Goal: Use online tool/utility: Use online tool/utility

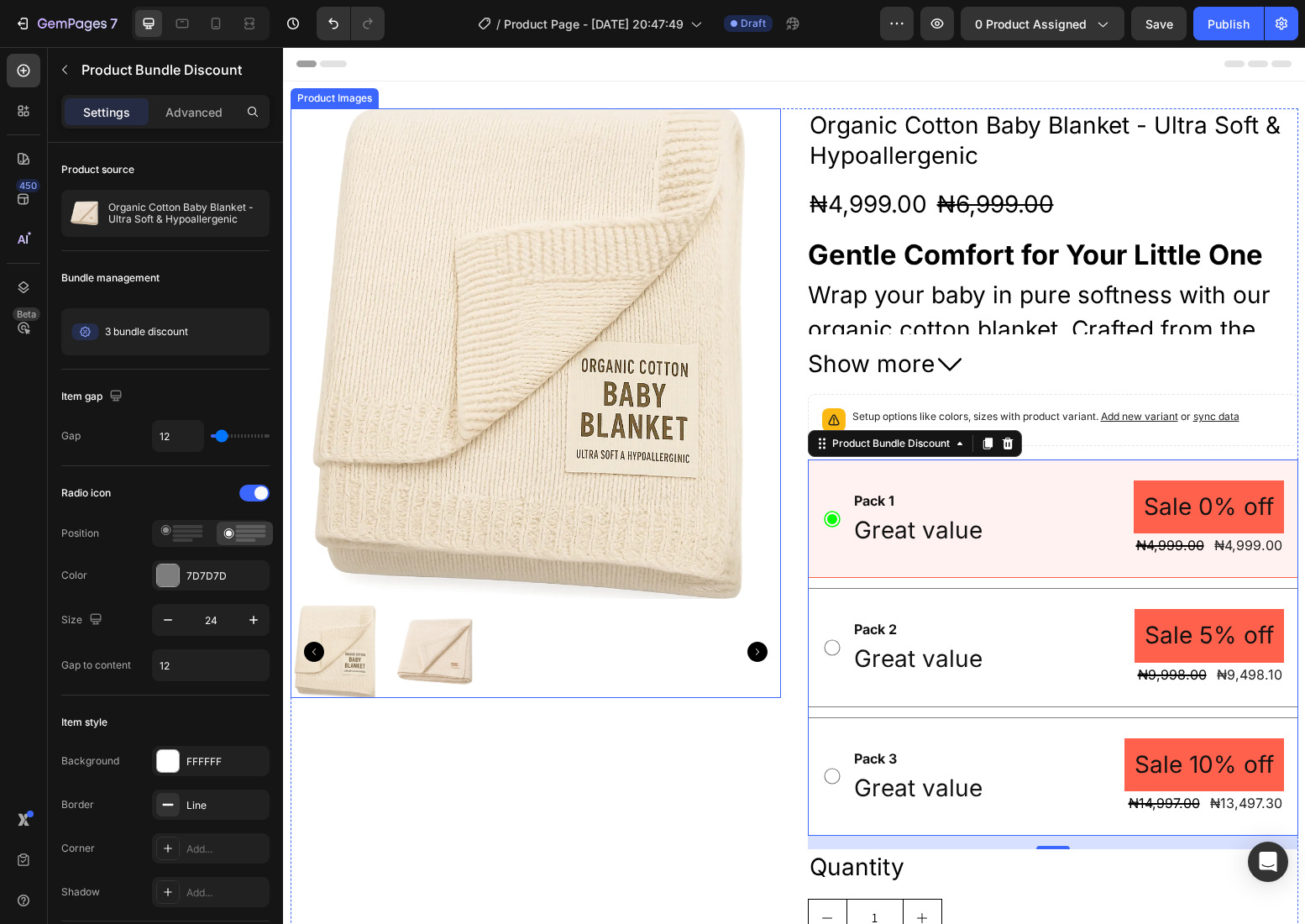
scroll to position [8, 0]
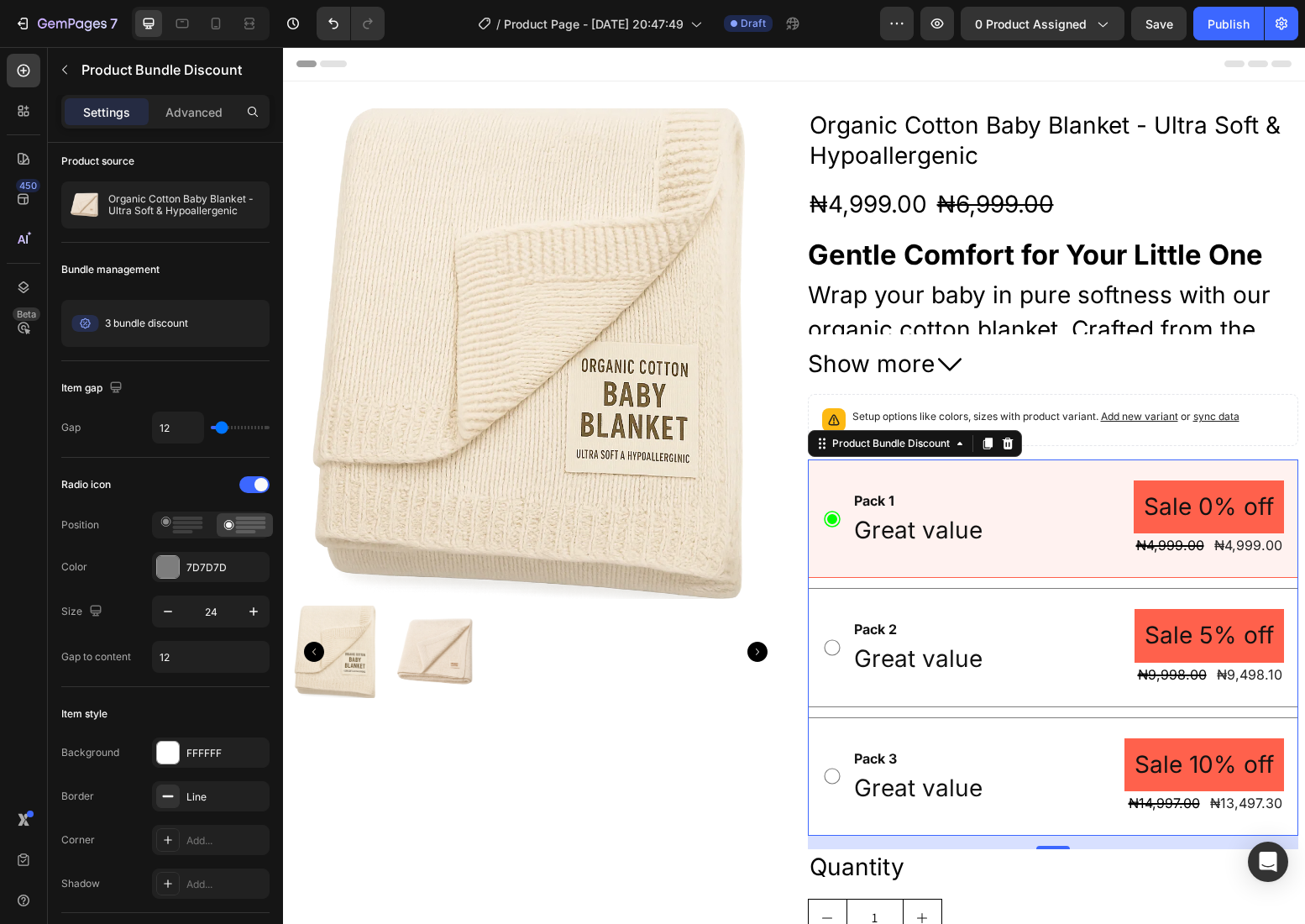
click at [830, 578] on div "Pack 1 Text Block Great value Text Block Sale 0% off Product Badge ₦4,999.00 Pr…" at bounding box center [1053, 647] width 491 height 376
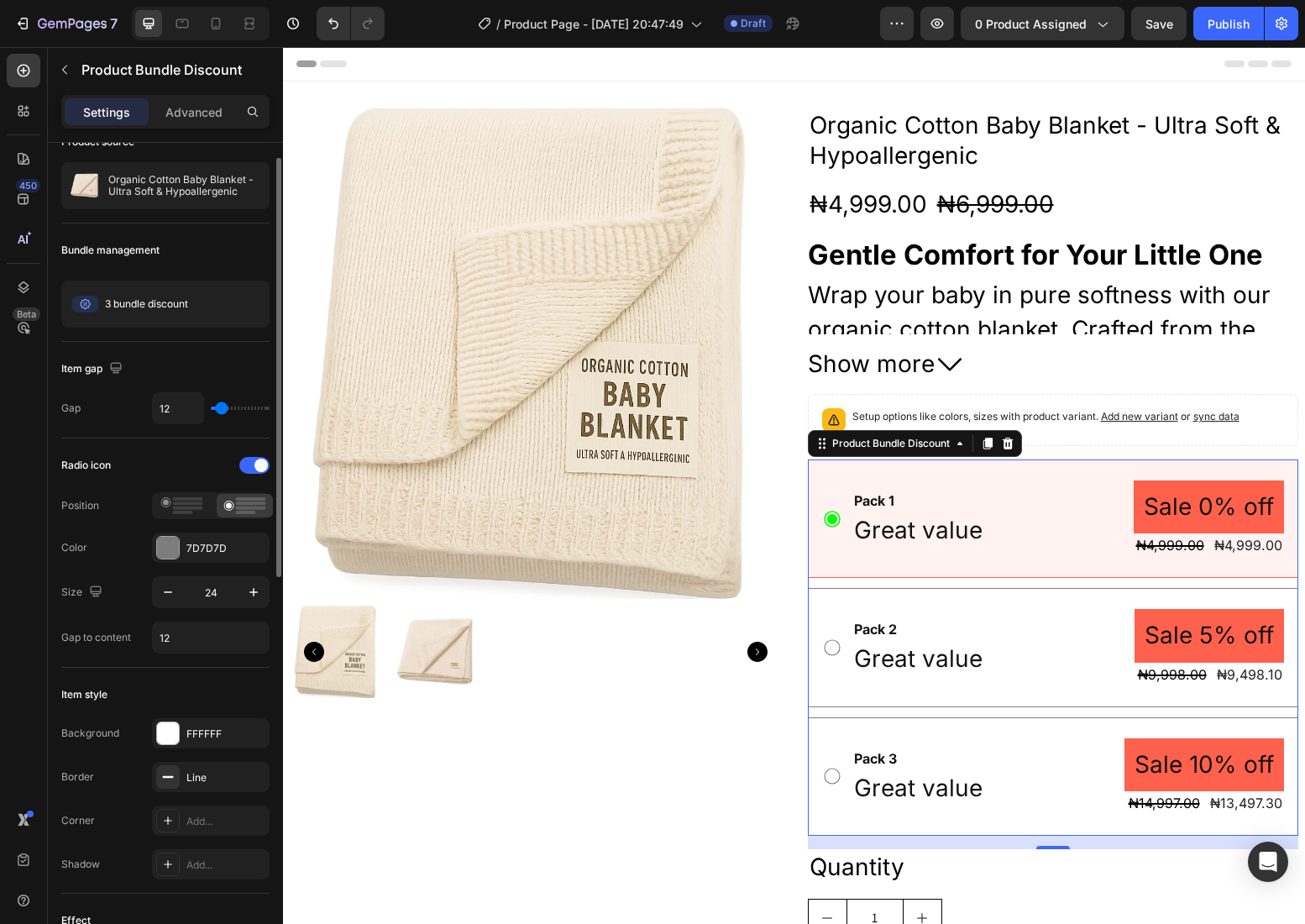
scroll to position [36, 0]
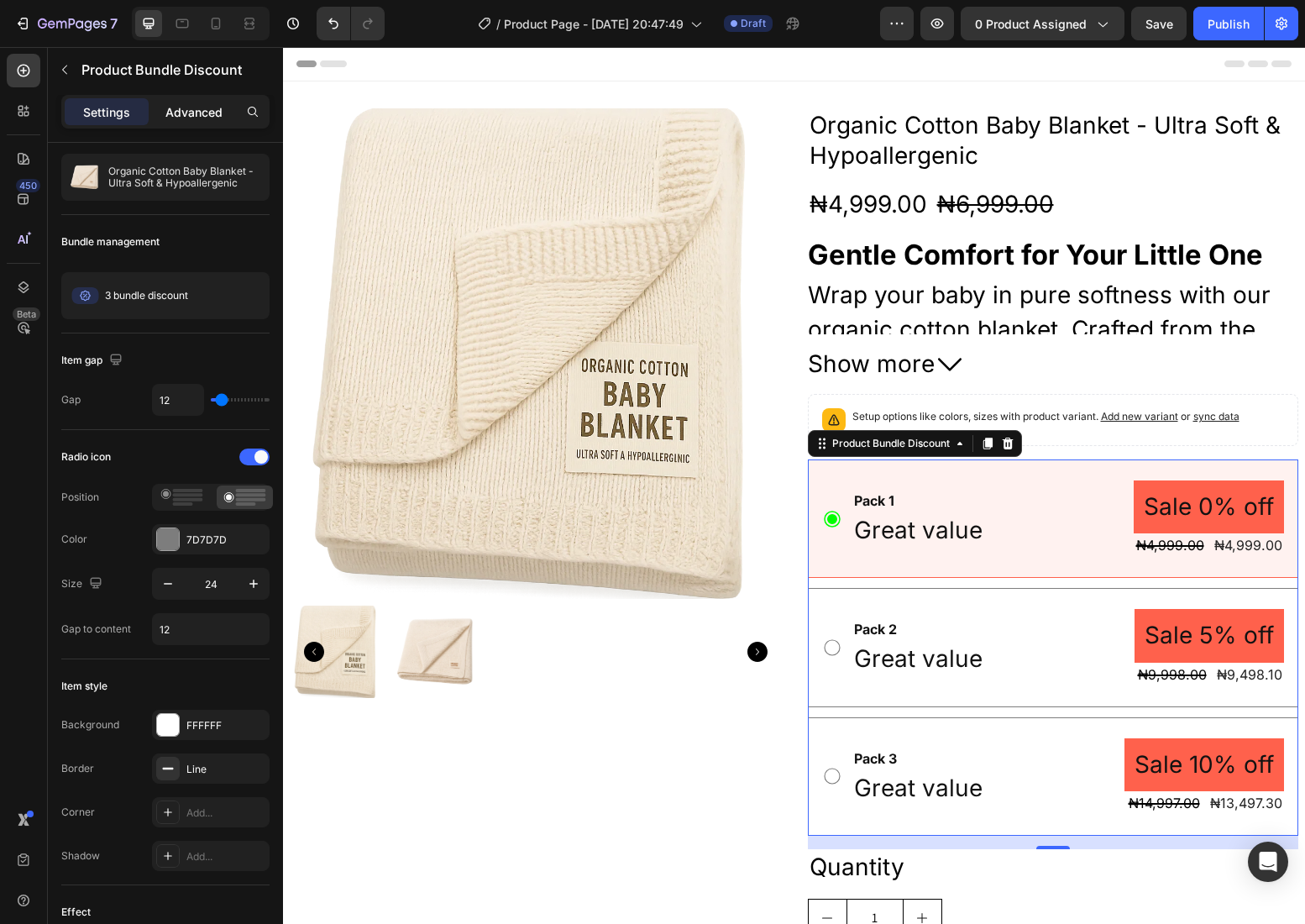
click at [201, 111] on p "Advanced" at bounding box center [194, 111] width 57 height 18
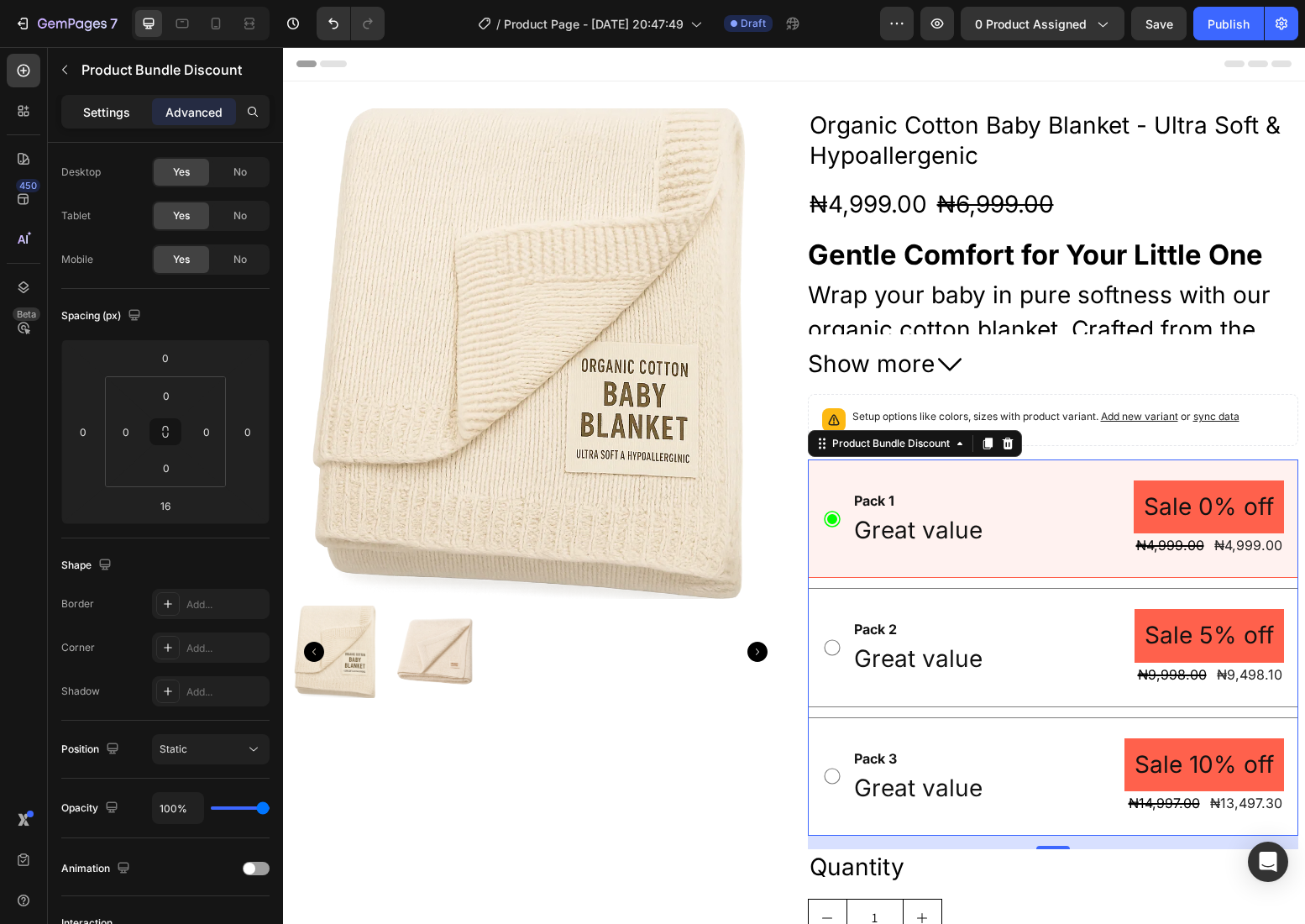
click at [96, 107] on p "Settings" at bounding box center [107, 111] width 47 height 18
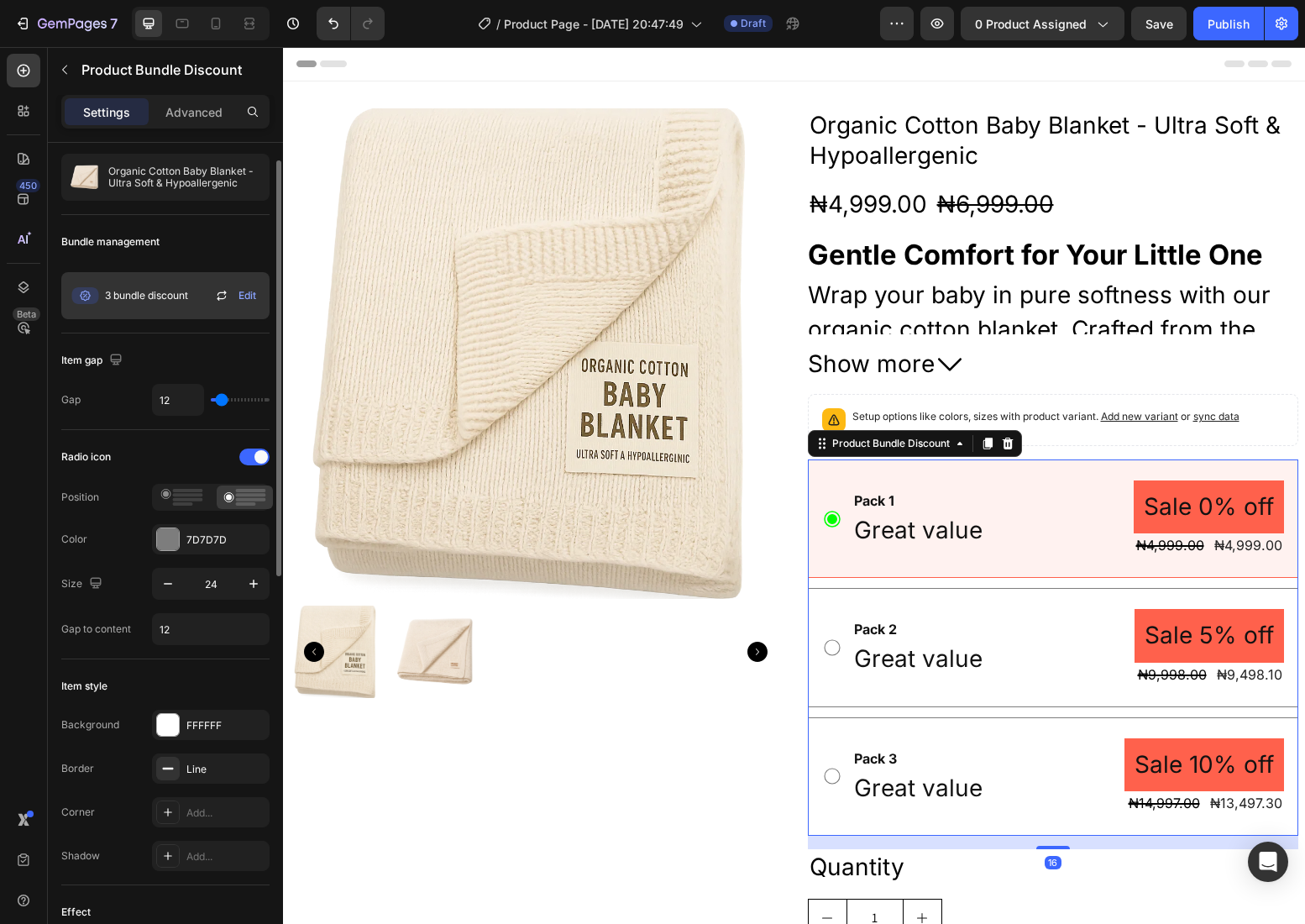
click at [174, 298] on span "3 bundle discount" at bounding box center [146, 296] width 83 height 15
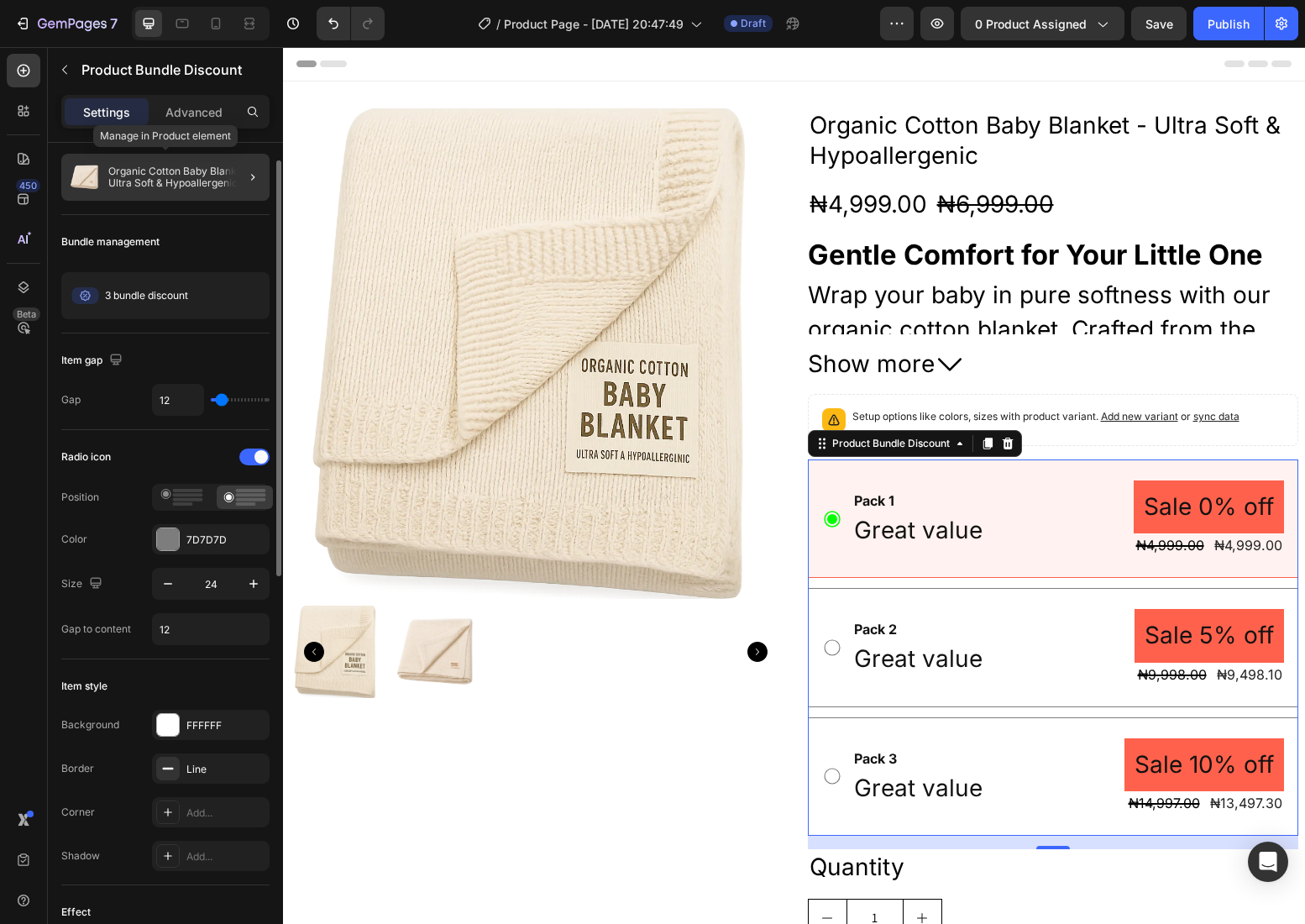
click at [190, 170] on p "Organic Cotton Baby Blanket - Ultra Soft & Hypoallergenic" at bounding box center [185, 177] width 154 height 24
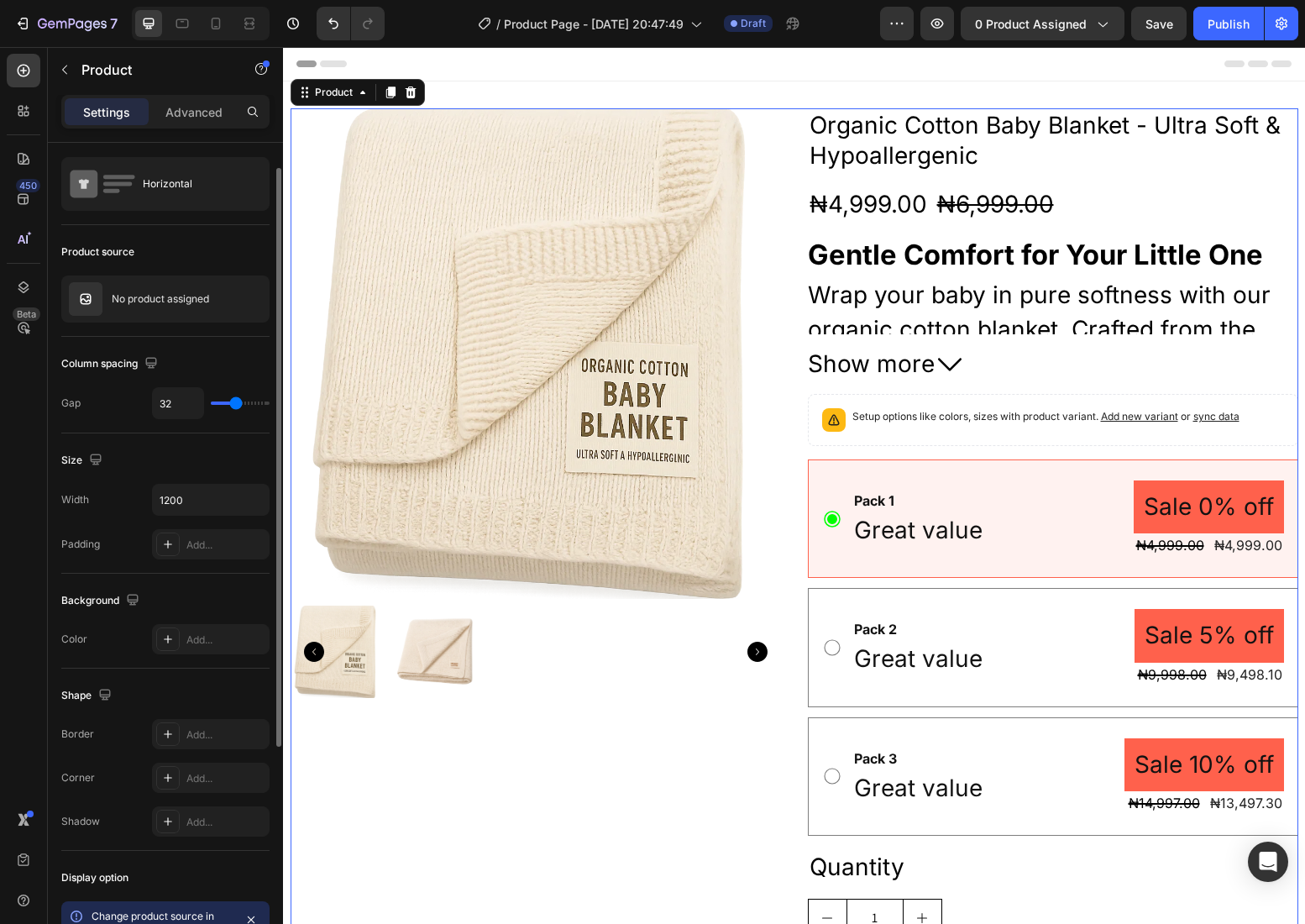
scroll to position [0, 0]
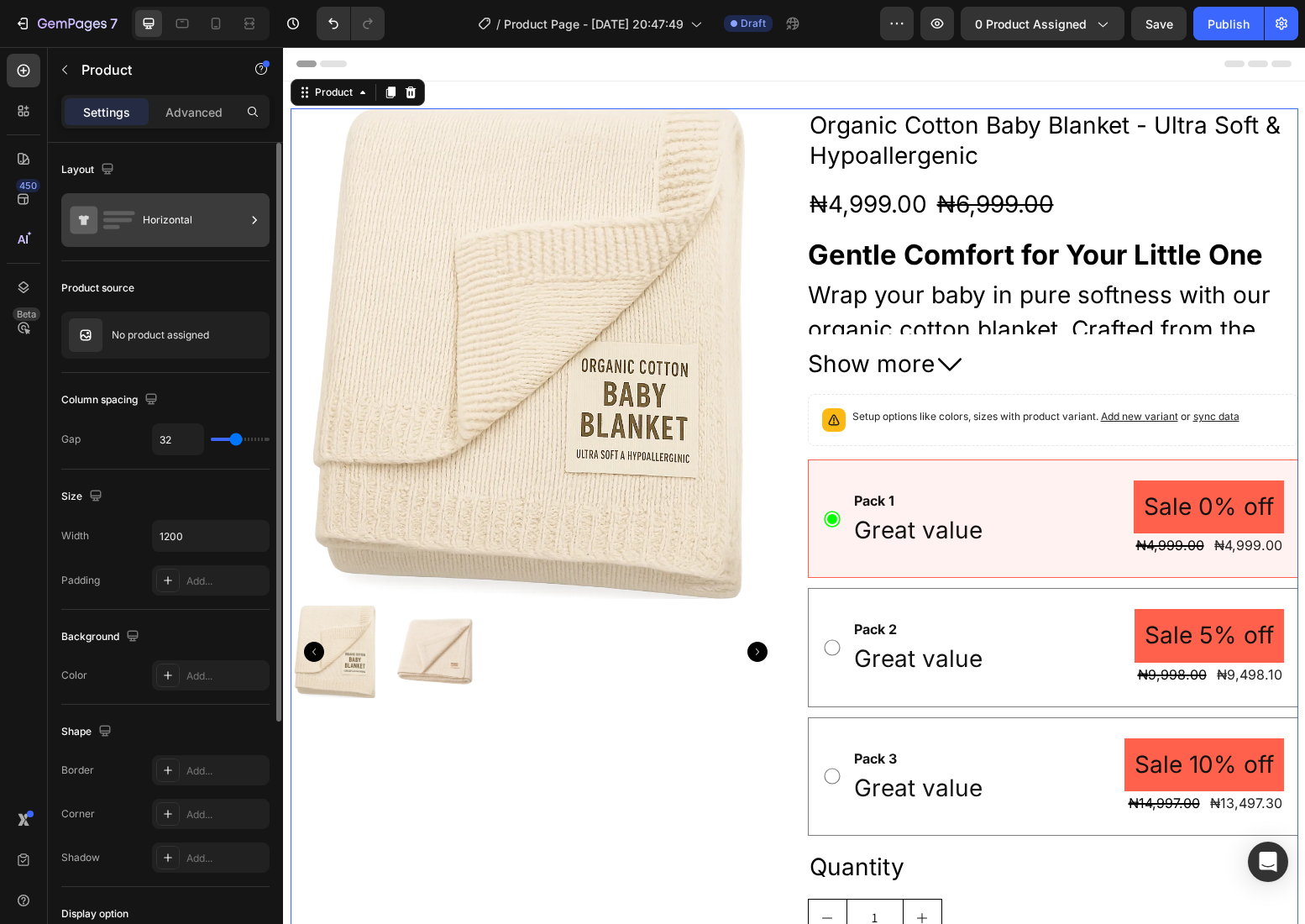
click at [259, 218] on icon at bounding box center [255, 220] width 17 height 17
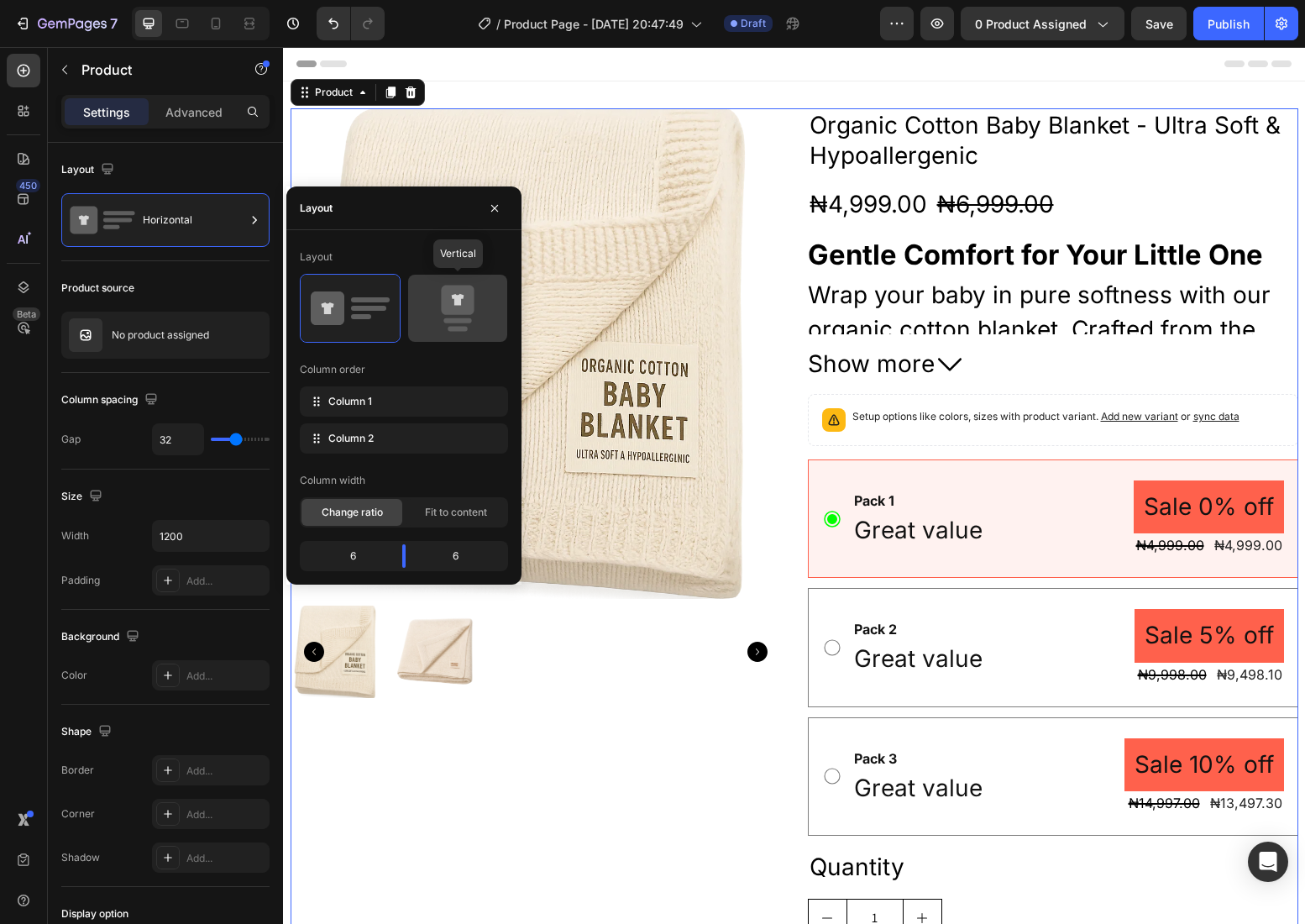
click at [449, 291] on icon at bounding box center [457, 300] width 33 height 30
type input "16"
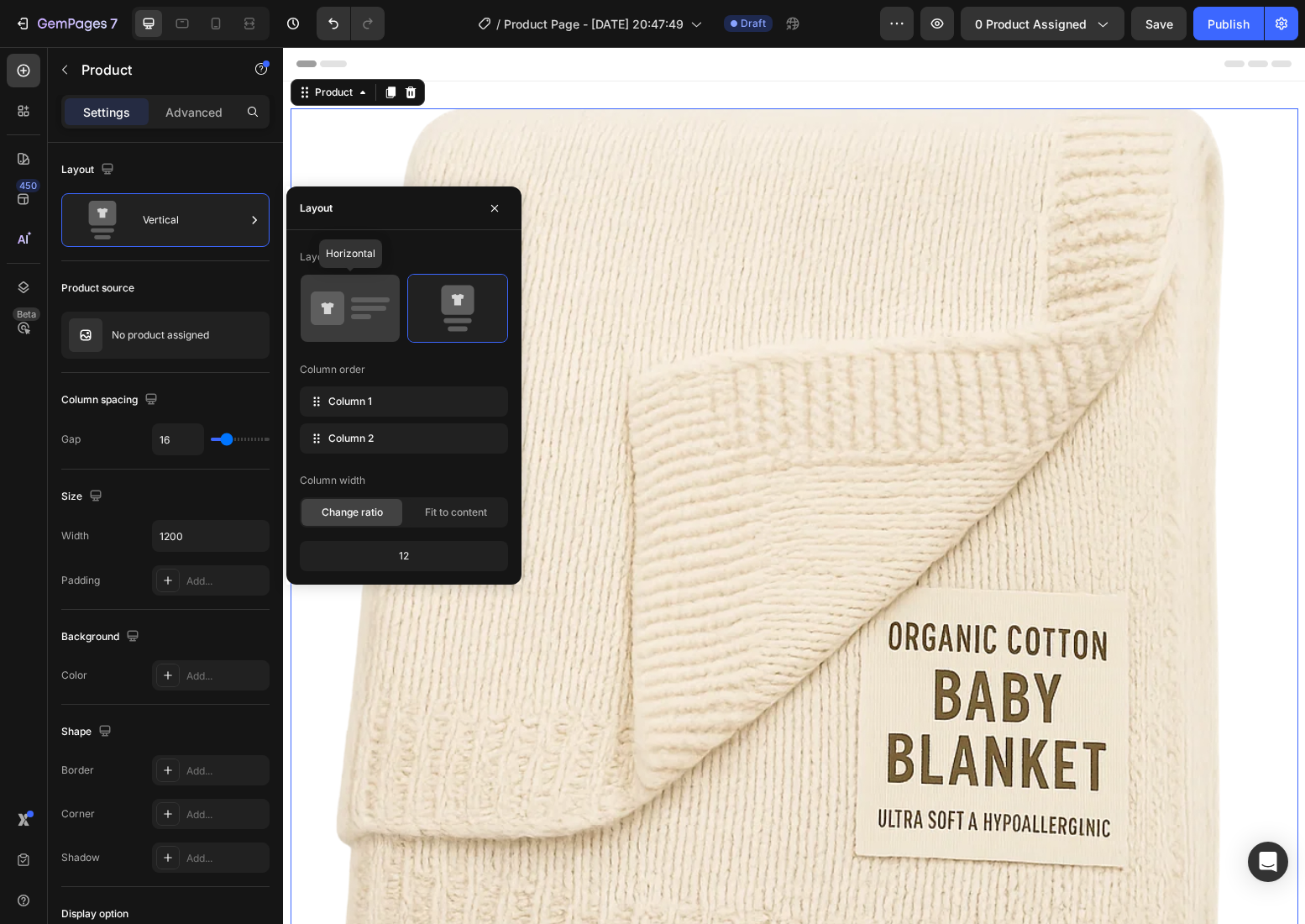
click at [346, 290] on icon at bounding box center [350, 309] width 79 height 47
type input "32"
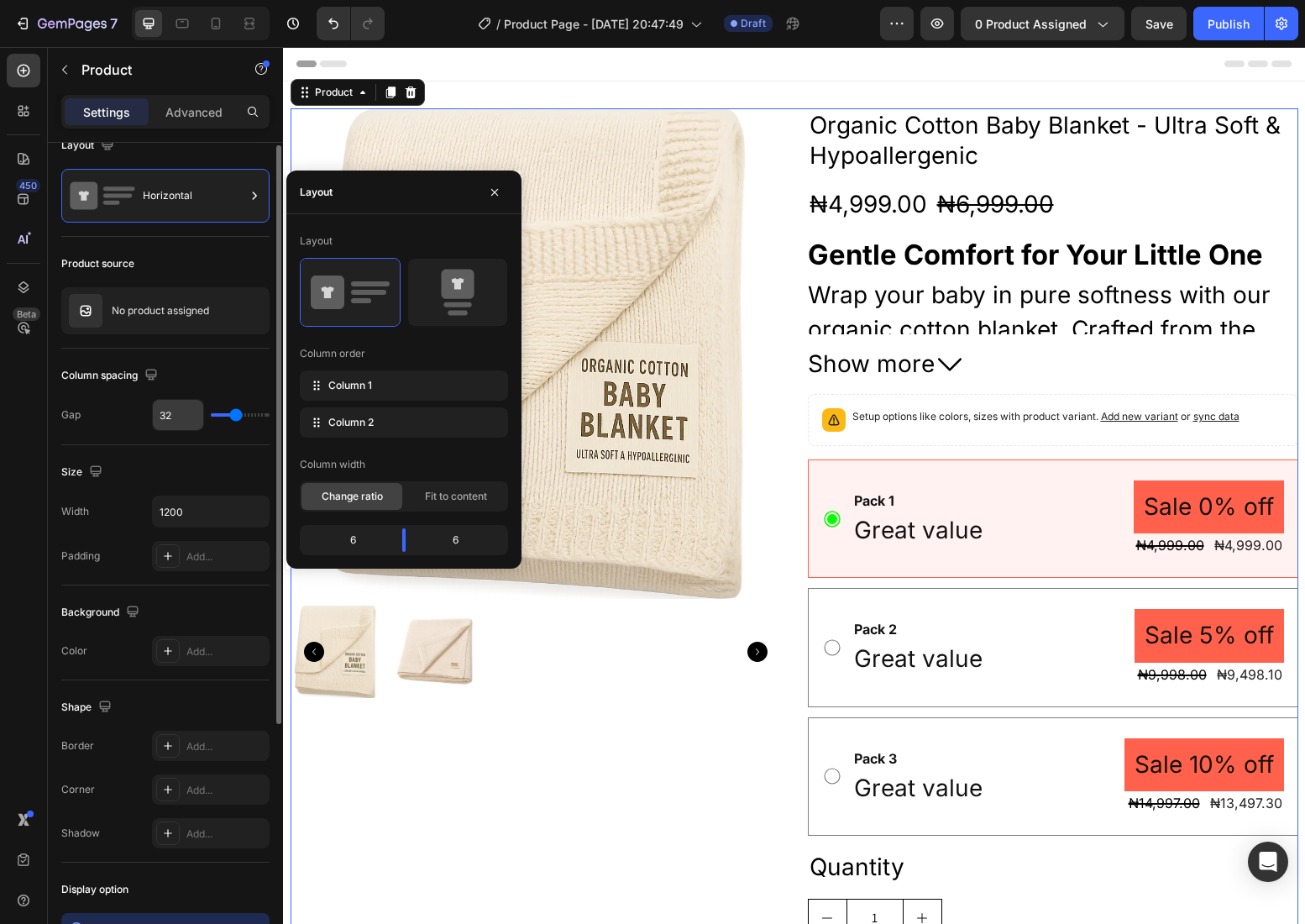
scroll to position [23, 0]
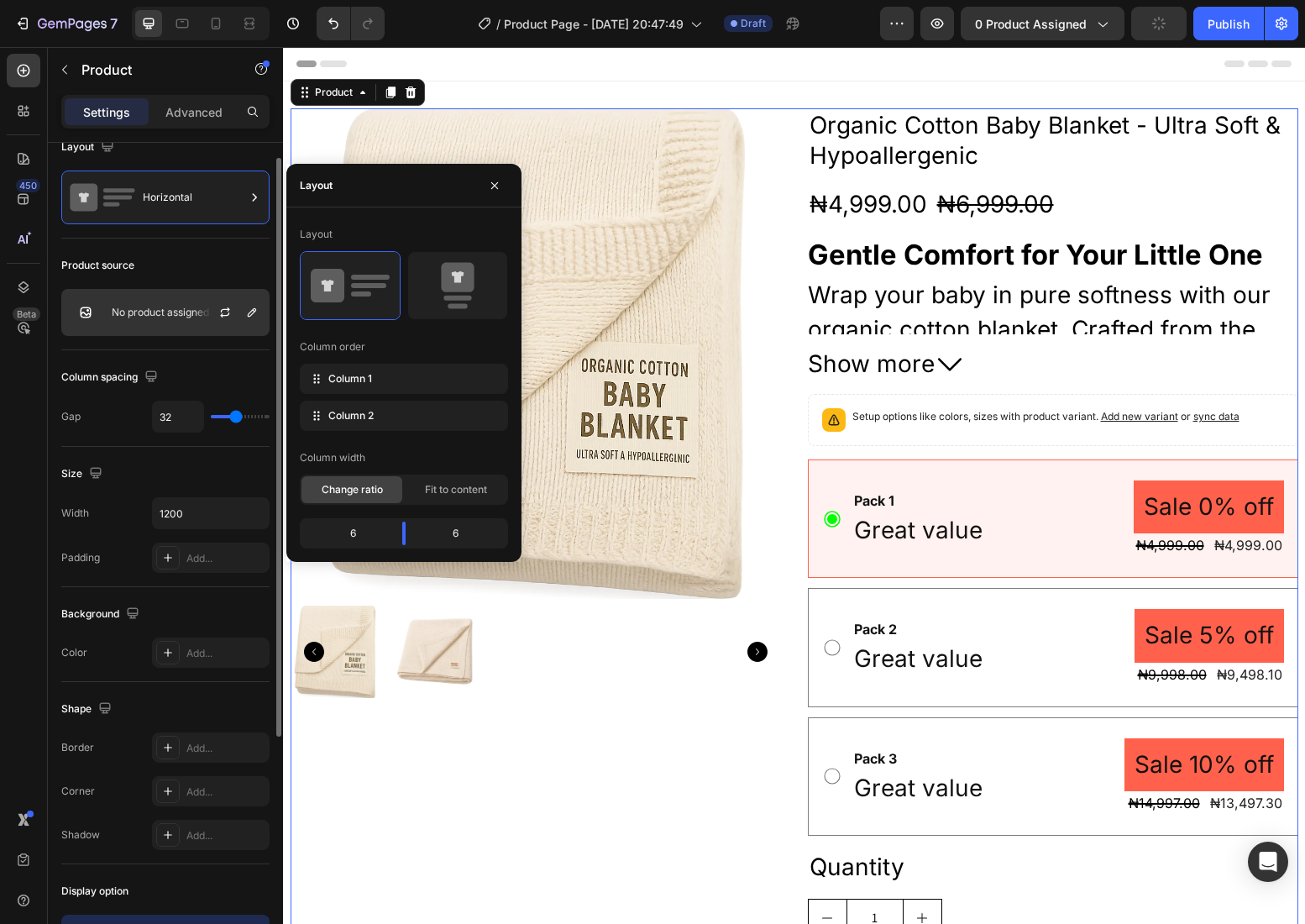
click at [204, 322] on div at bounding box center [232, 313] width 74 height 46
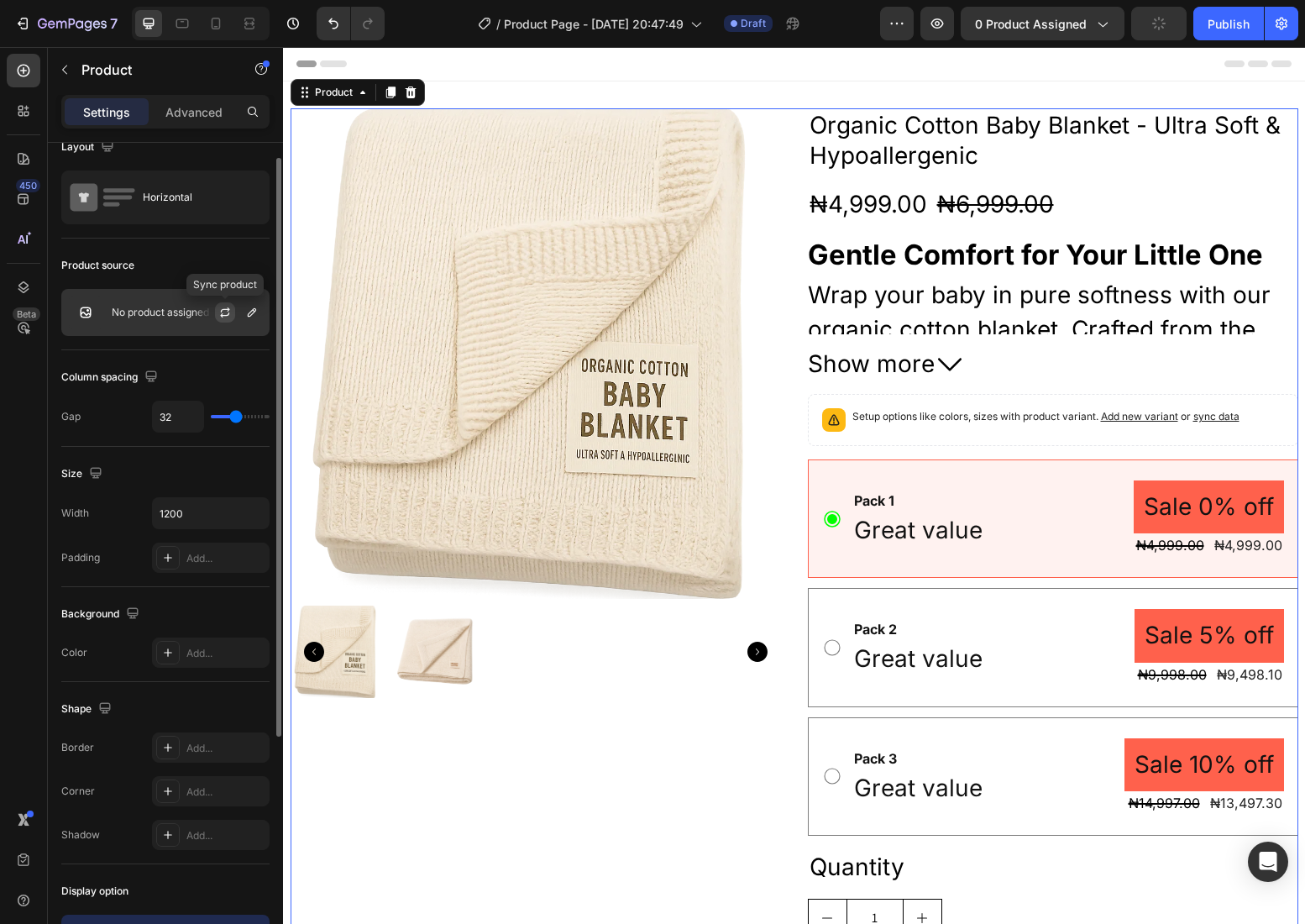
click at [223, 311] on icon "button" at bounding box center [225, 313] width 13 height 13
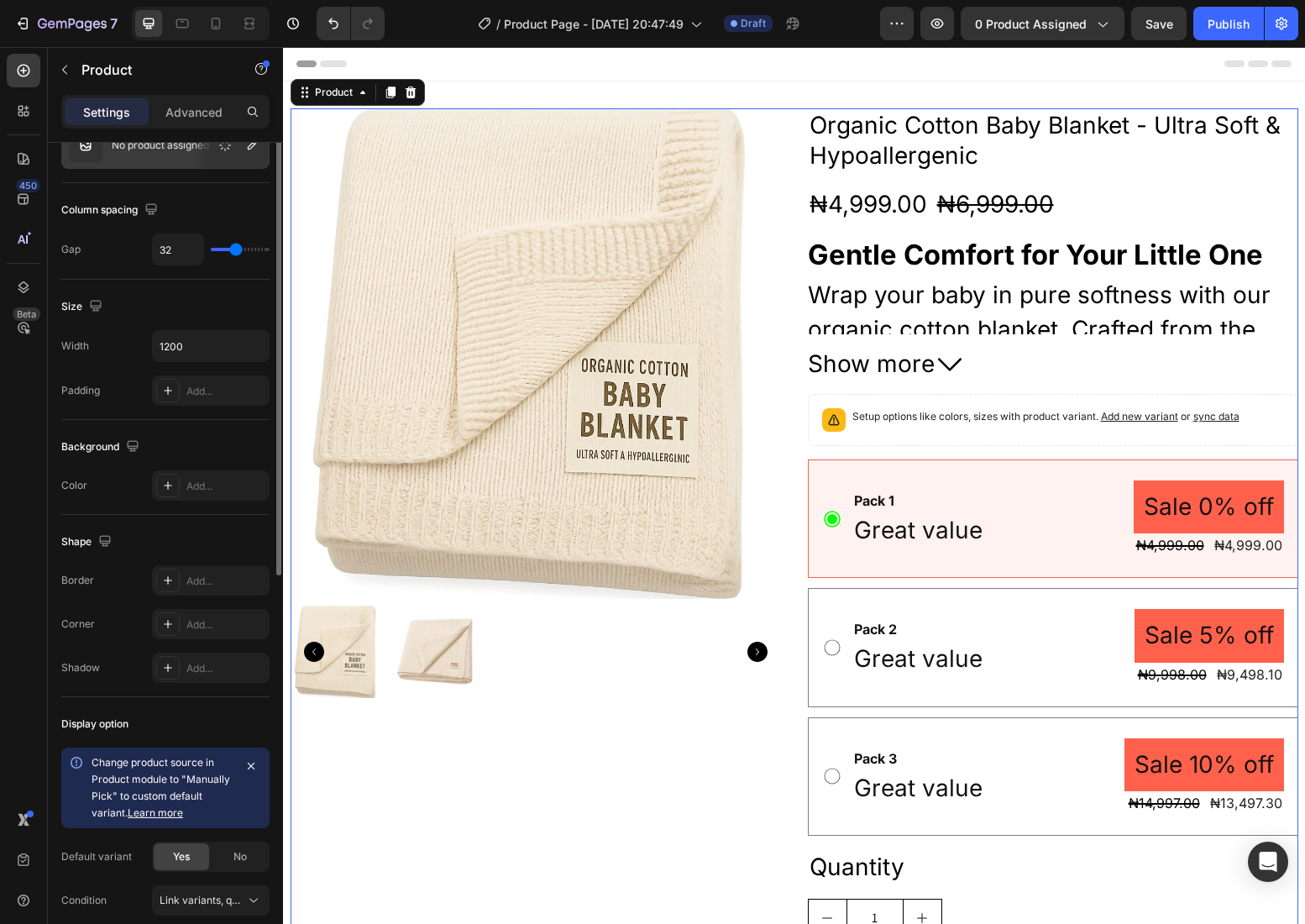
scroll to position [0, 0]
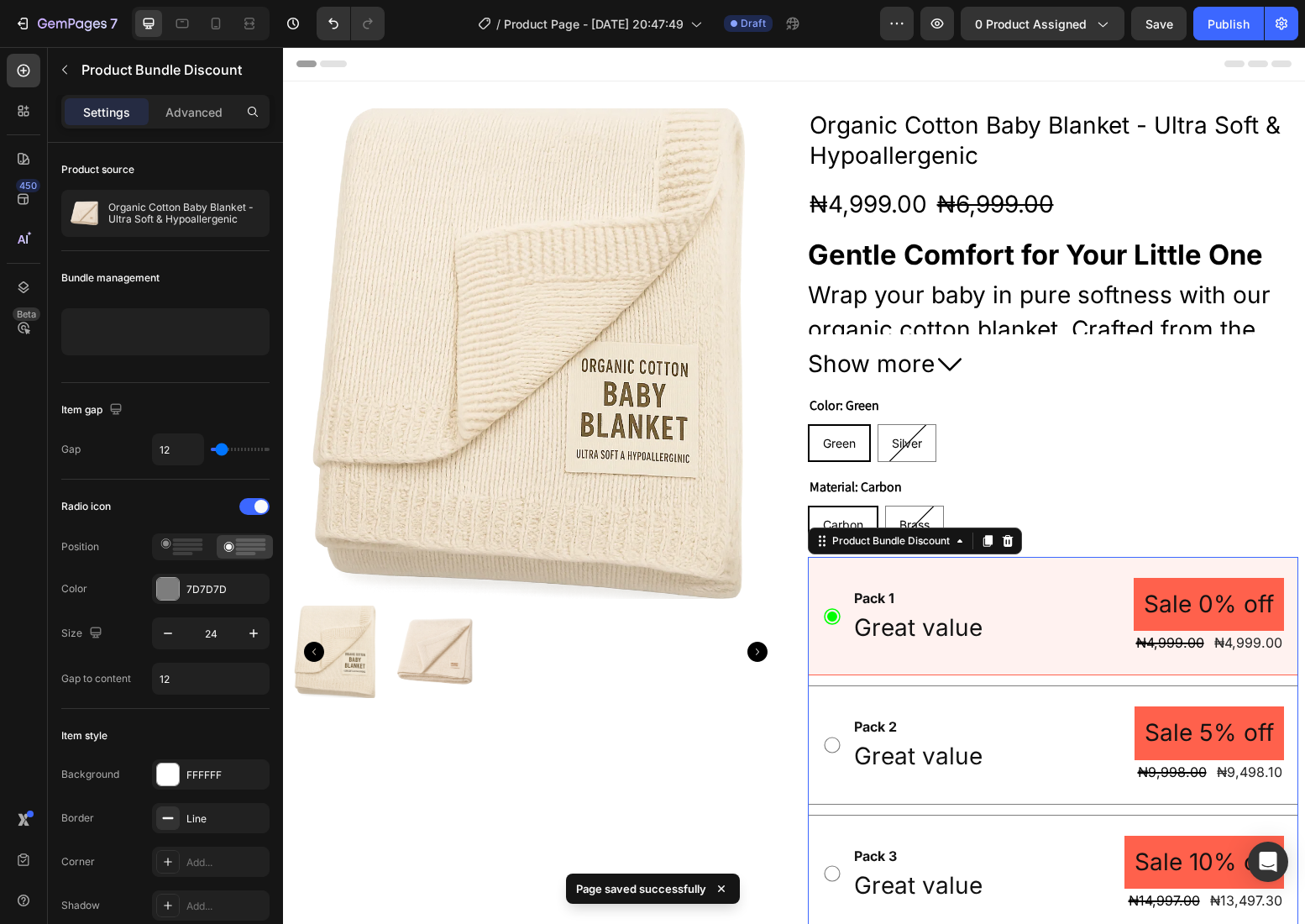
click at [850, 684] on div "Pack 1 Text Block Great value Text Block Sale 0% off Product Badge ₦4,999.00 Pr…" at bounding box center [1053, 744] width 491 height 376
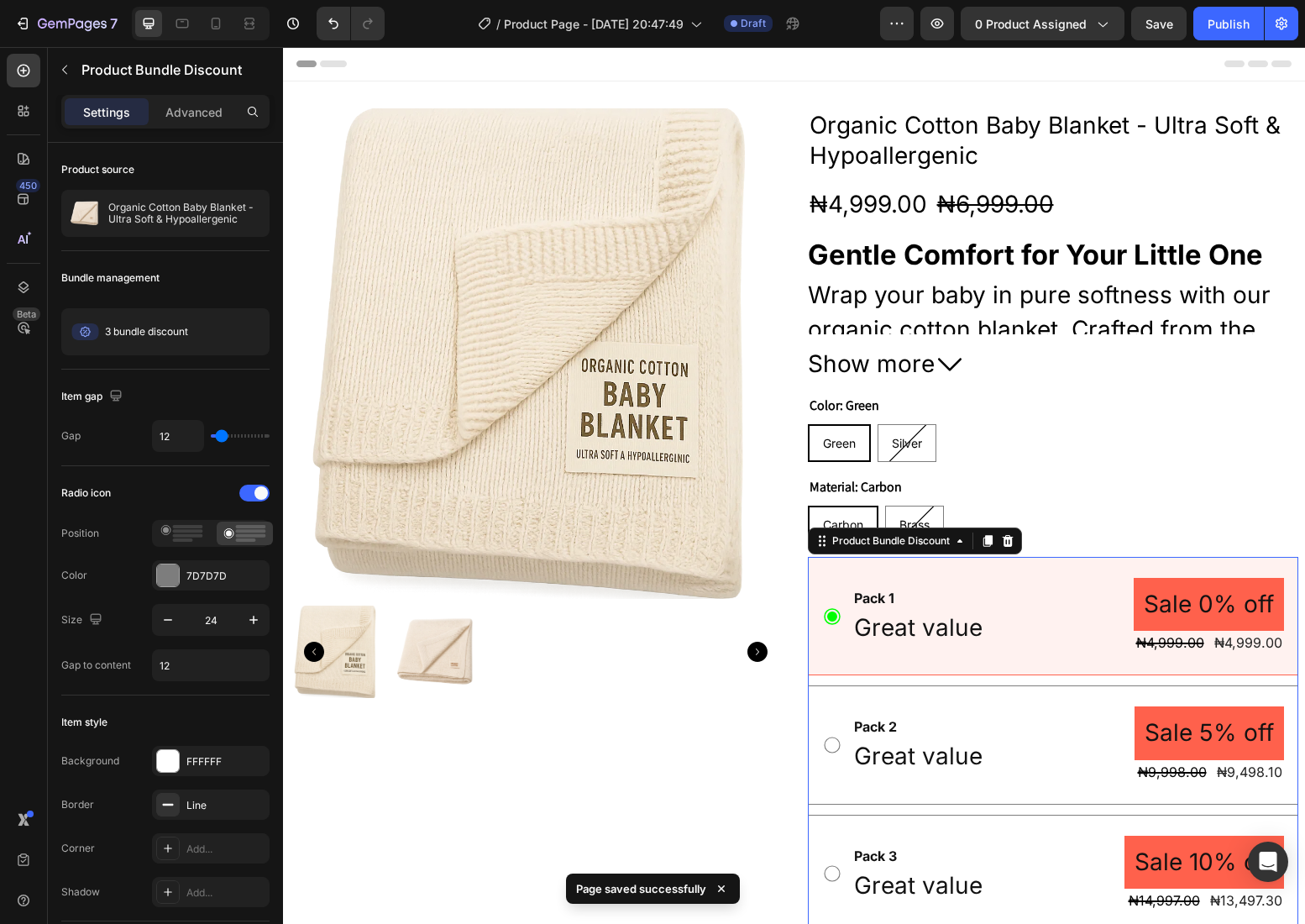
click at [850, 683] on div "Pack 1 Text Block Great value Text Block Sale 0% off Product Badge ₦4,999.00 Pr…" at bounding box center [1053, 744] width 491 height 376
click at [207, 65] on p "Product Bundle Discount" at bounding box center [172, 70] width 181 height 20
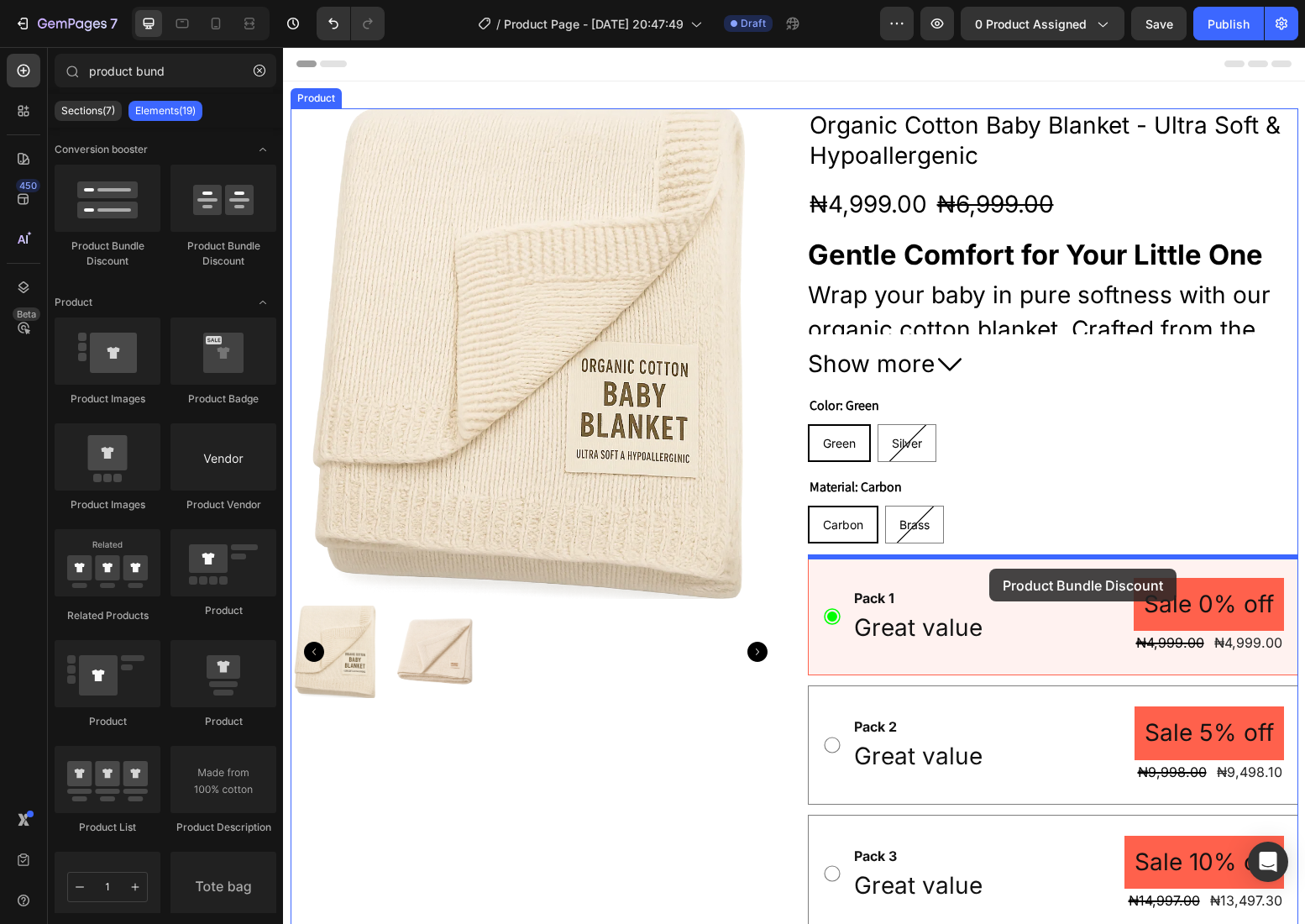
drag, startPoint x: 494, startPoint y: 258, endPoint x: 990, endPoint y: 568, distance: 584.9
